Goal: Complete application form

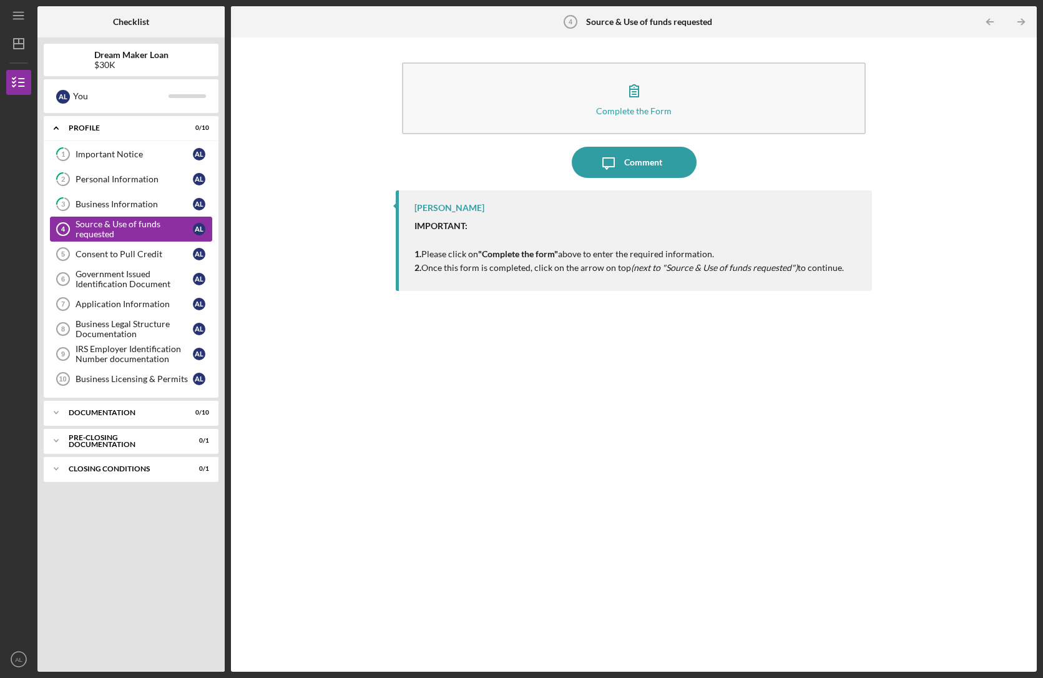
click at [134, 222] on div "Source & Use of funds requested" at bounding box center [134, 229] width 117 height 20
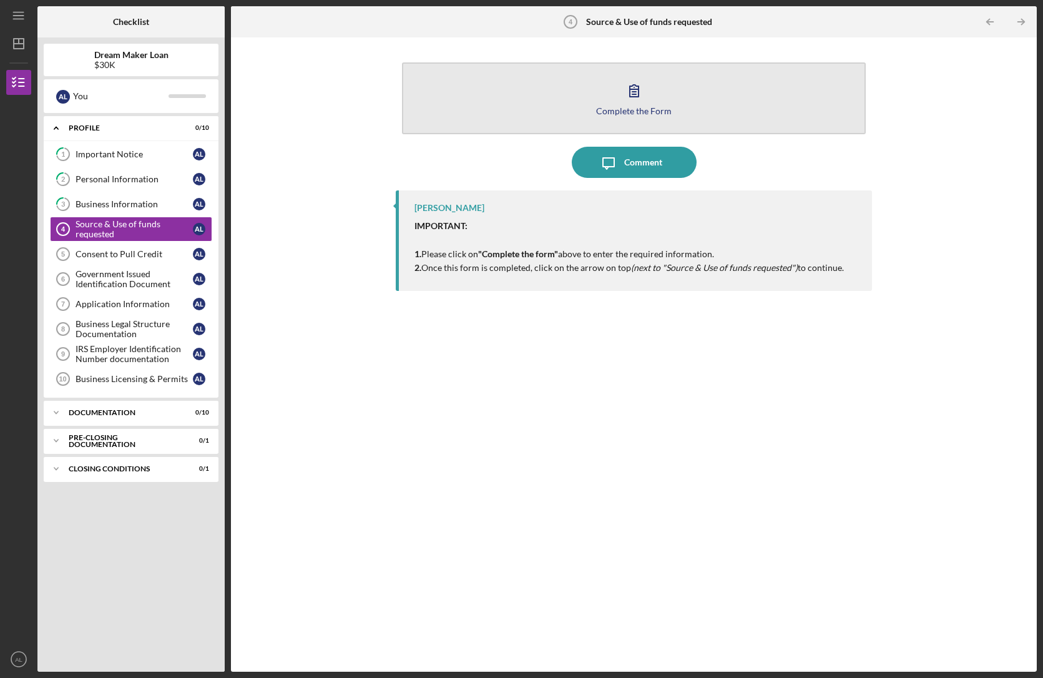
click at [689, 99] on button "Complete the Form Form" at bounding box center [634, 98] width 464 height 72
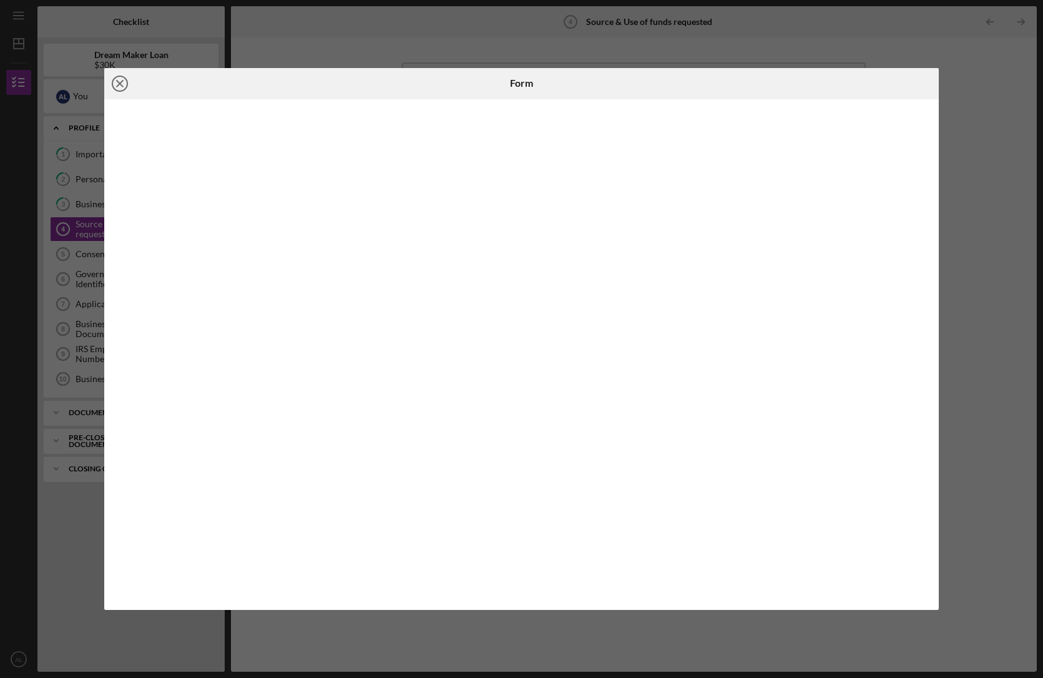
click at [117, 84] on icon "Icon/Close" at bounding box center [119, 83] width 31 height 31
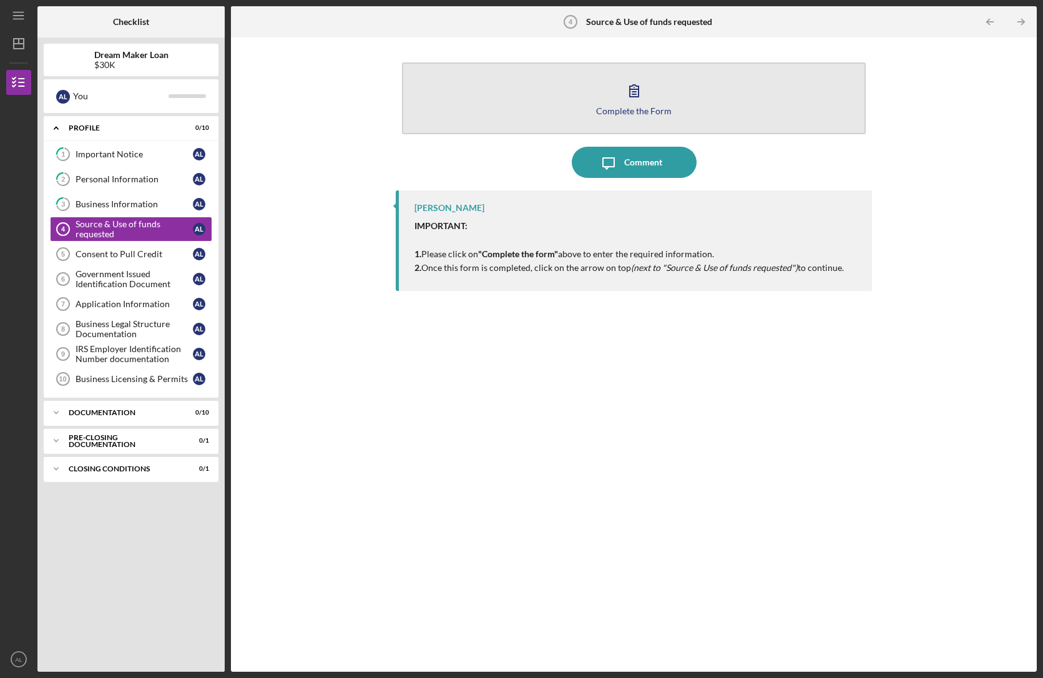
click at [662, 87] on button "Complete the Form Form" at bounding box center [634, 98] width 464 height 72
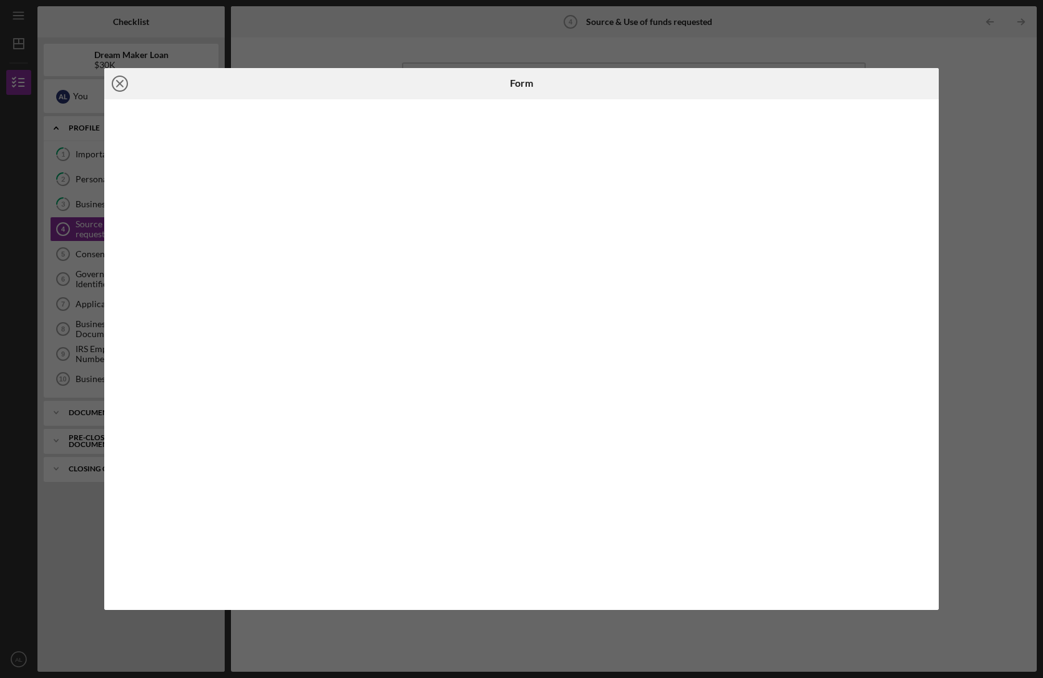
click at [121, 87] on icon "Icon/Close" at bounding box center [119, 83] width 31 height 31
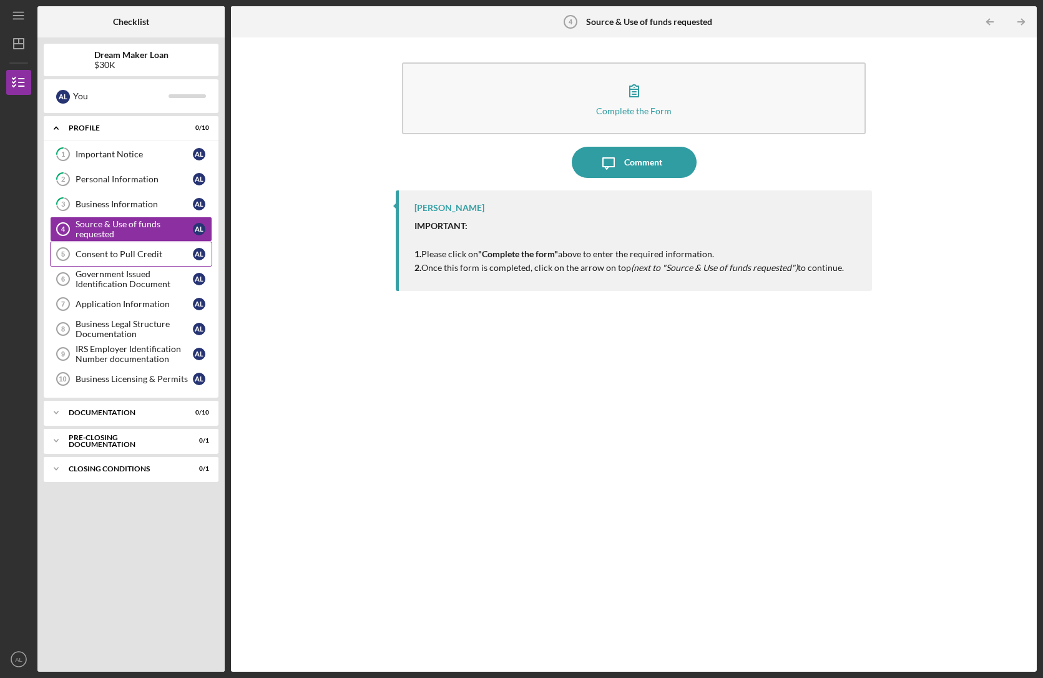
click at [140, 250] on div "Consent to Pull Credit" at bounding box center [134, 254] width 117 height 10
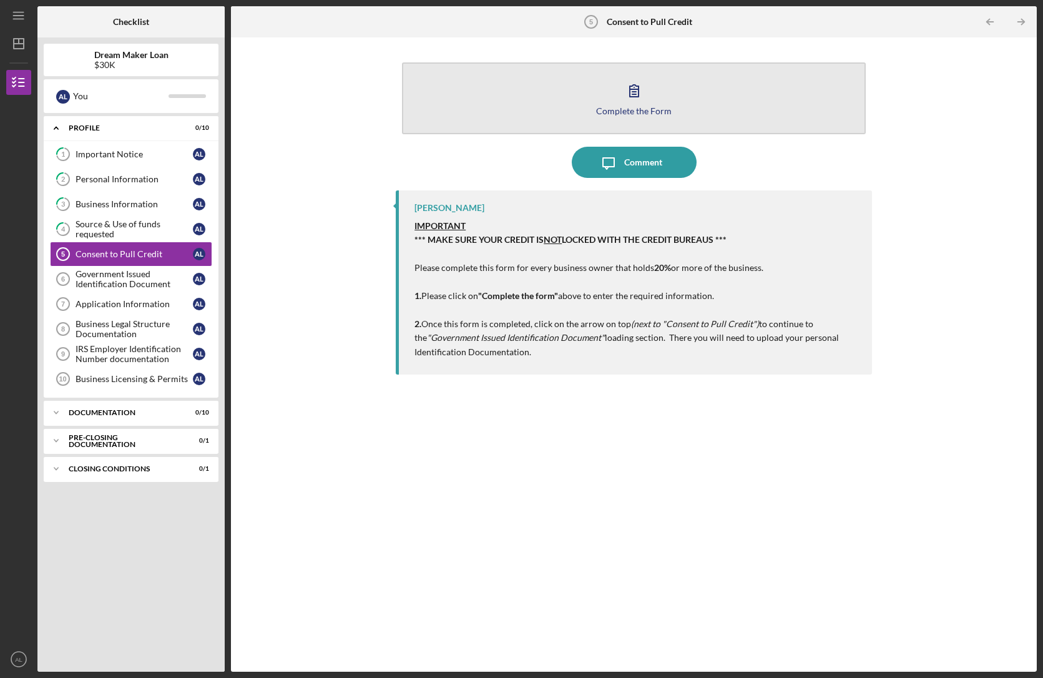
click at [647, 92] on icon "button" at bounding box center [633, 90] width 31 height 31
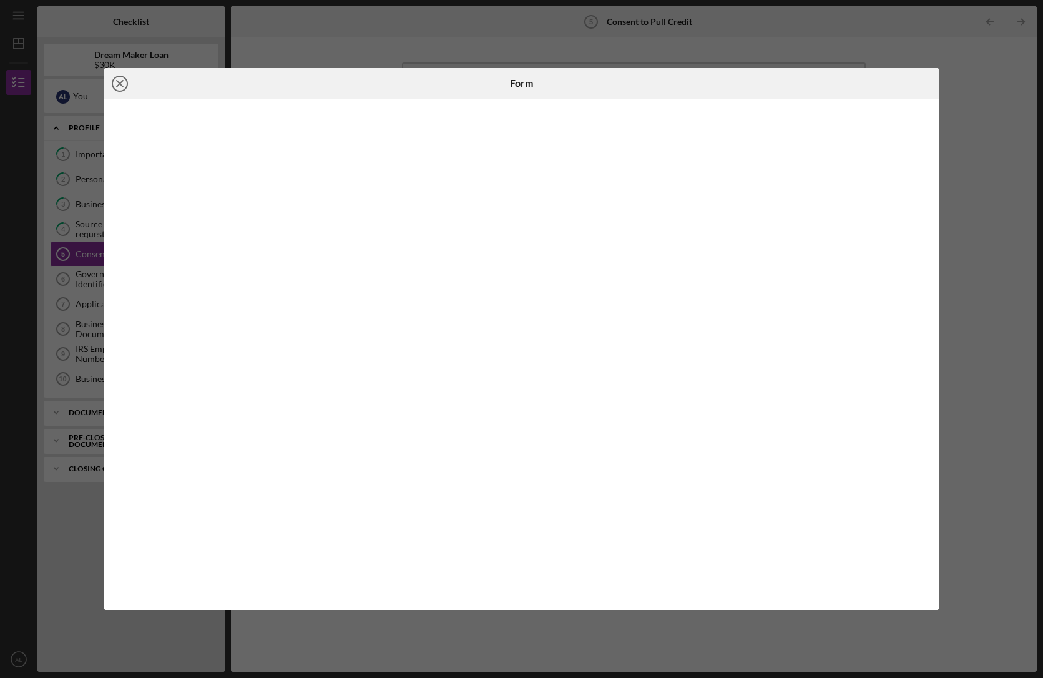
click at [117, 79] on icon "Icon/Close" at bounding box center [119, 83] width 31 height 31
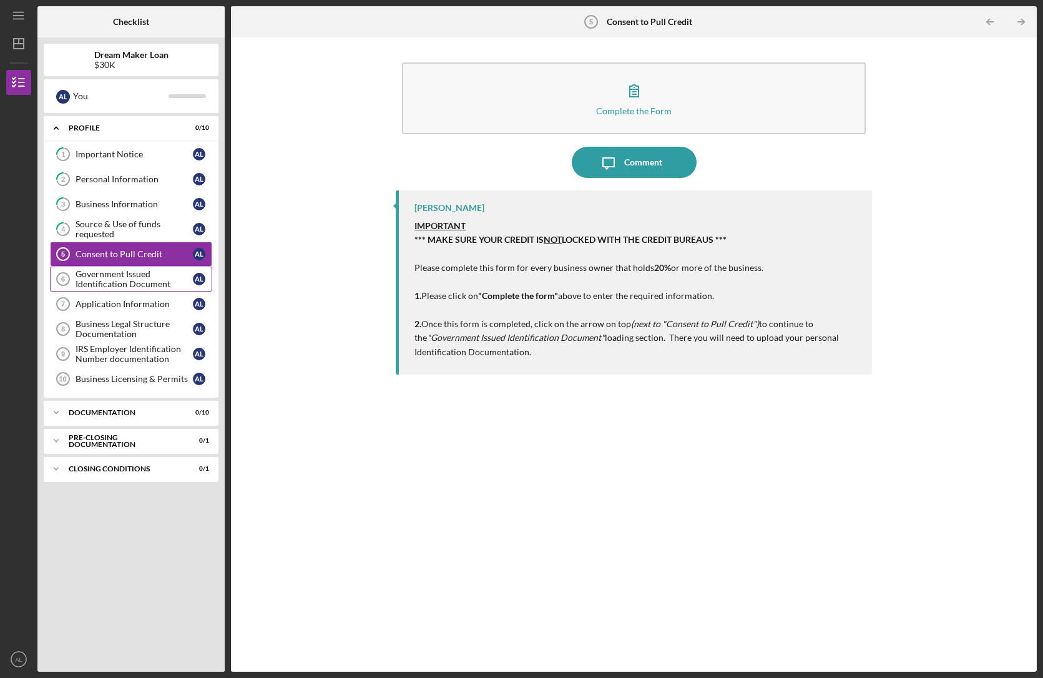
click at [116, 278] on div "Government Issued Identification Document" at bounding box center [134, 279] width 117 height 20
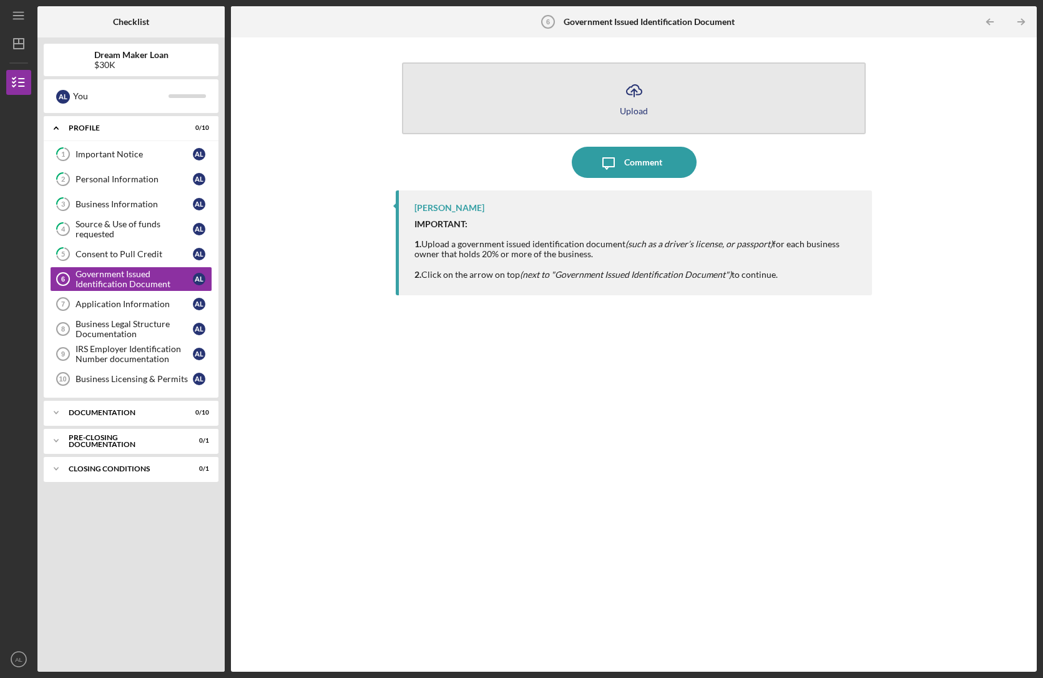
click at [585, 79] on button "Icon/Upload Upload" at bounding box center [634, 98] width 464 height 72
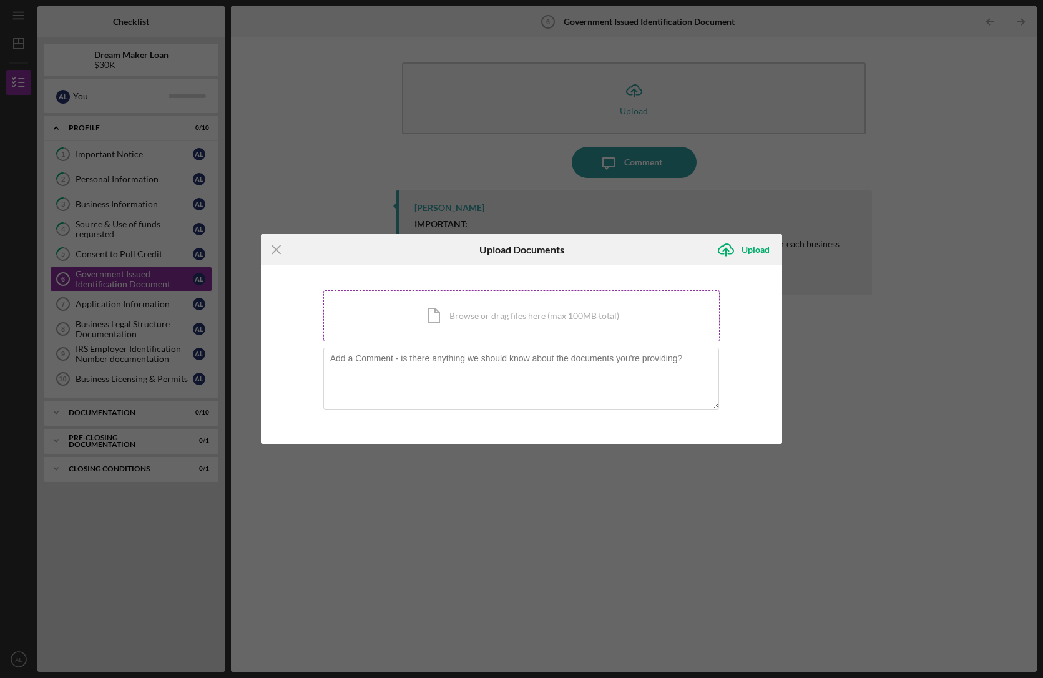
click at [505, 310] on div "Icon/Document Browse or drag files here (max 100MB total) Tap to choose files o…" at bounding box center [521, 315] width 397 height 51
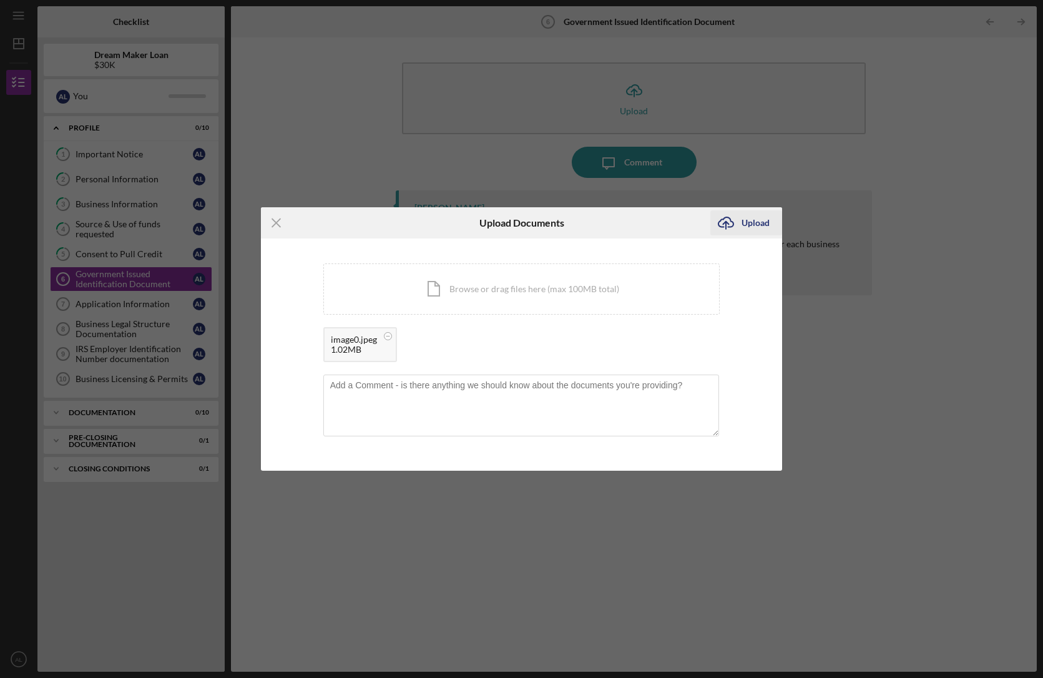
click at [745, 225] on div "Upload" at bounding box center [755, 222] width 28 height 25
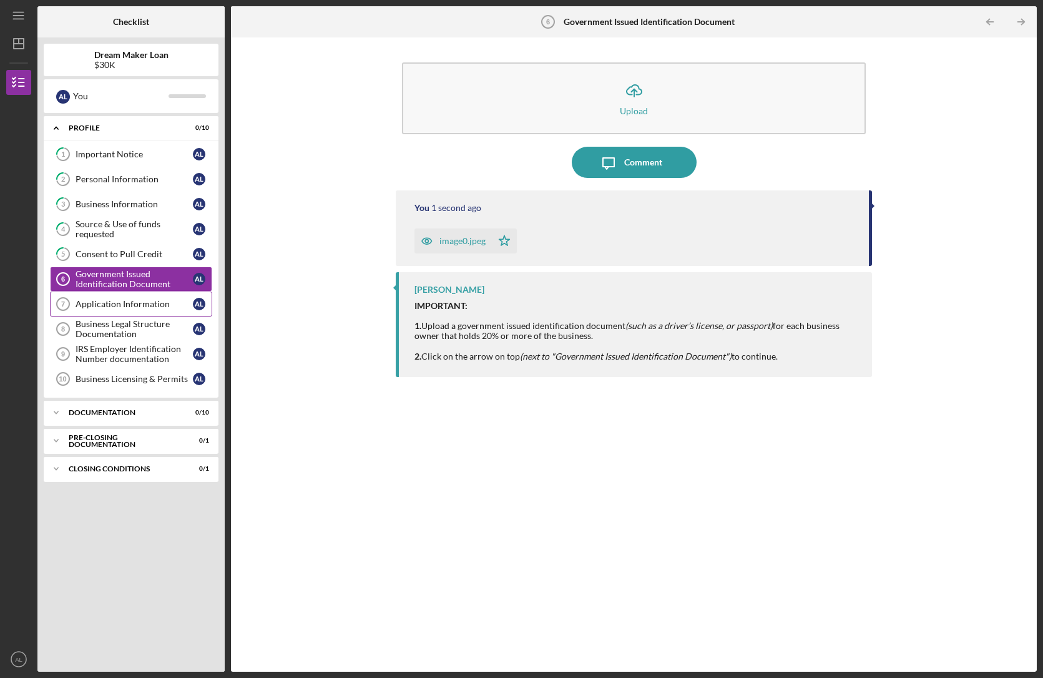
click at [101, 308] on link "Application Information 7 Application Information A L" at bounding box center [131, 303] width 162 height 25
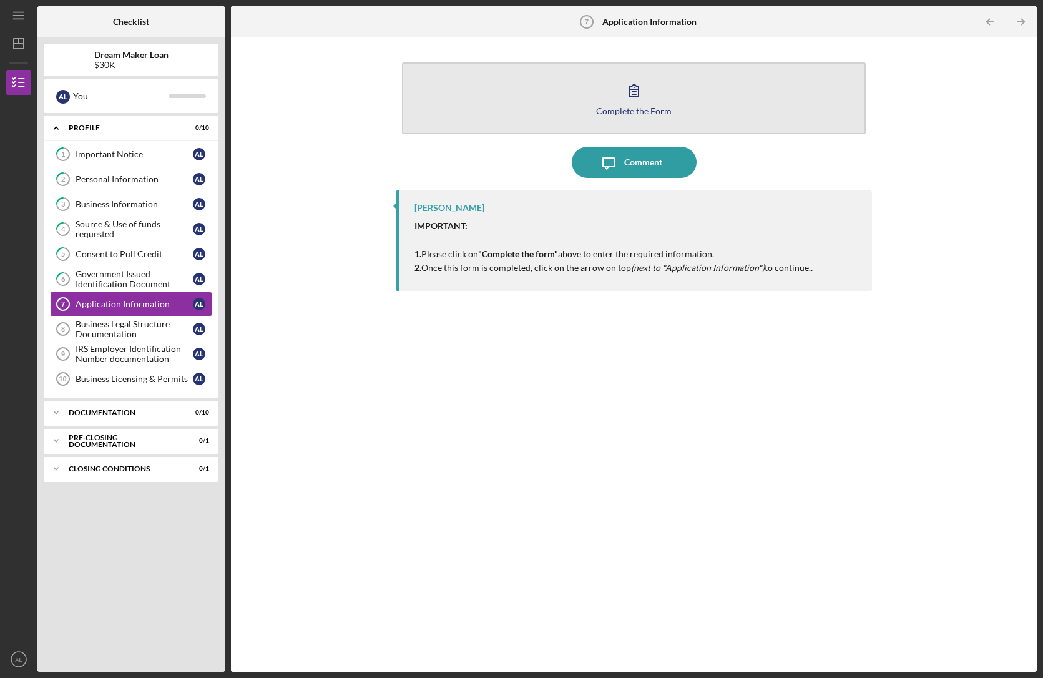
click at [613, 104] on button "Complete the Form Form" at bounding box center [634, 98] width 464 height 72
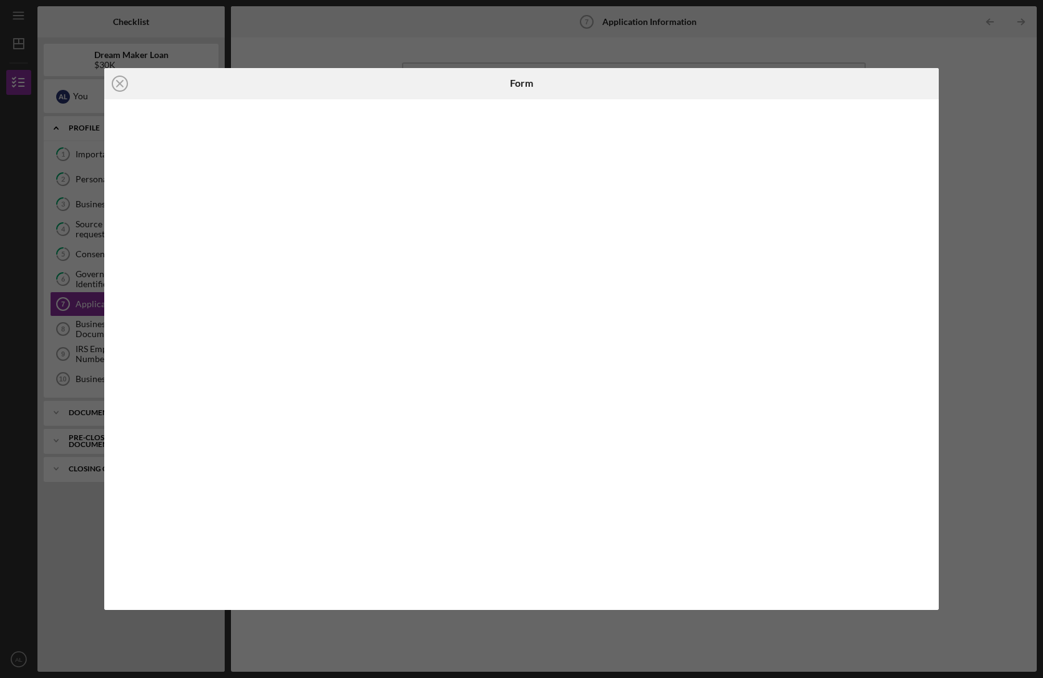
click at [109, 379] on div at bounding box center [521, 354] width 834 height 511
click at [116, 77] on circle at bounding box center [119, 83] width 15 height 15
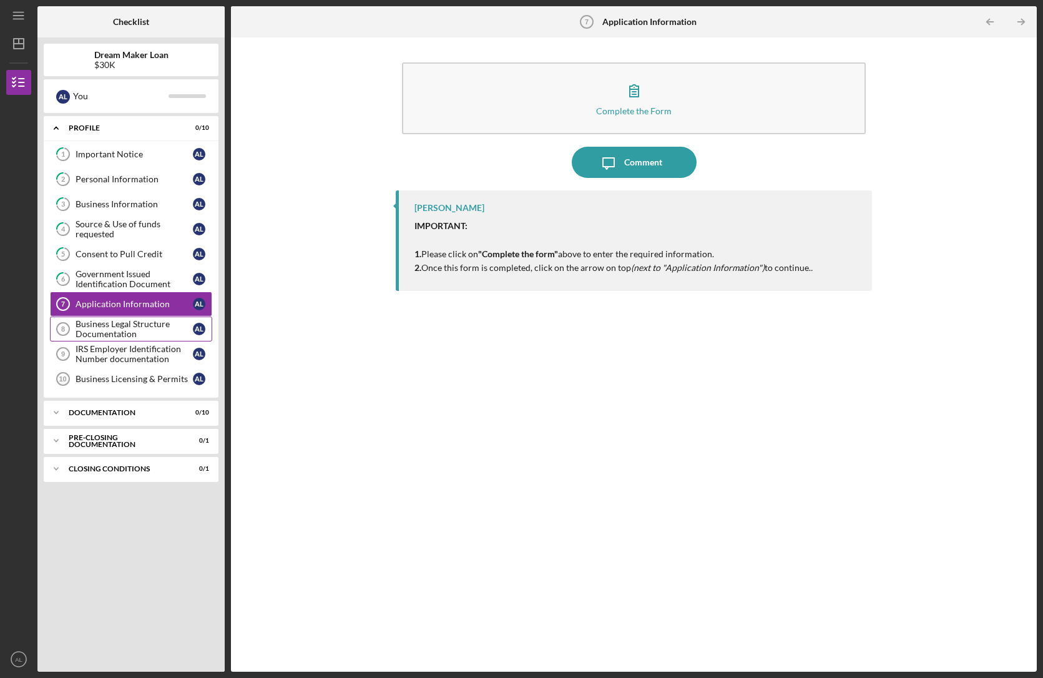
click at [130, 327] on div "Business Legal Structure Documentation" at bounding box center [134, 329] width 117 height 20
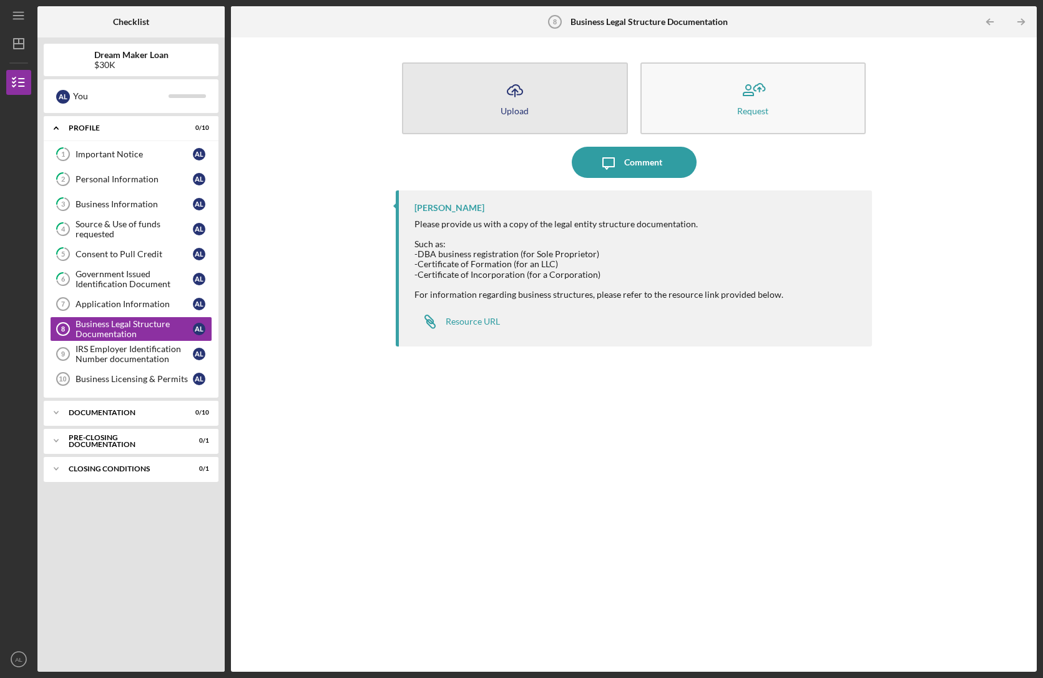
click at [559, 96] on button "Icon/Upload Upload" at bounding box center [514, 98] width 225 height 72
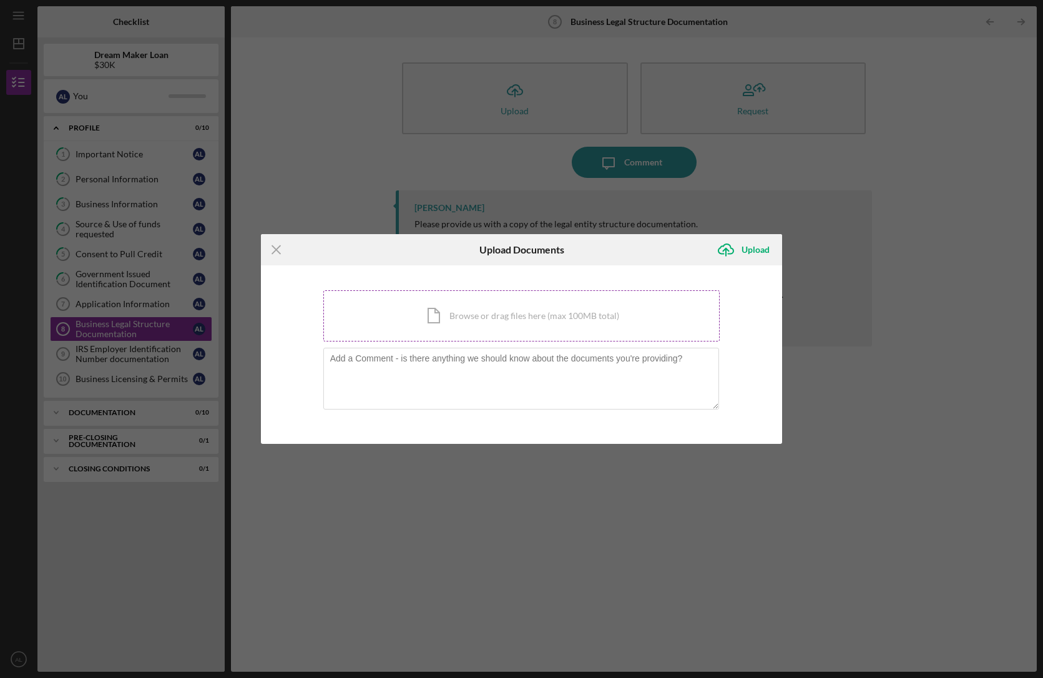
click at [496, 317] on div "Icon/Document Browse or drag files here (max 100MB total) Tap to choose files o…" at bounding box center [521, 315] width 397 height 51
click at [513, 323] on div "Icon/Document Browse or drag files here (max 100MB total) Tap to choose files o…" at bounding box center [521, 315] width 397 height 51
drag, startPoint x: 587, startPoint y: 482, endPoint x: 579, endPoint y: 472, distance: 12.9
click at [587, 482] on div "Icon/Menu Close Upload Documents Icon/Upload Upload You're uploading documents …" at bounding box center [521, 339] width 1043 height 678
click at [283, 248] on icon "Icon/Menu Close" at bounding box center [276, 249] width 31 height 31
